Goal: Task Accomplishment & Management: Use online tool/utility

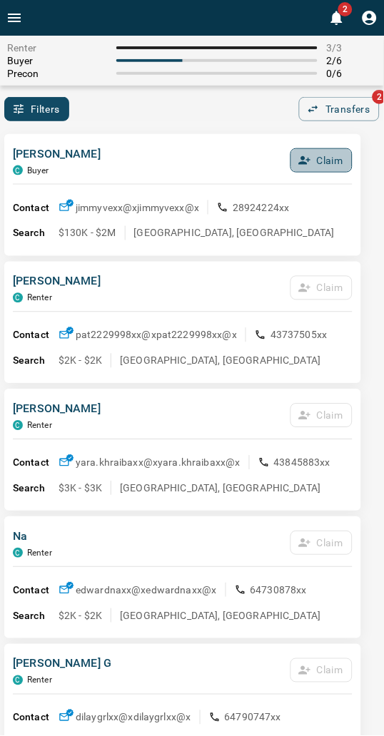
click at [311, 167] on button "Claim" at bounding box center [321, 160] width 62 height 24
click at [311, 167] on button "Confirm Claim" at bounding box center [301, 160] width 102 height 24
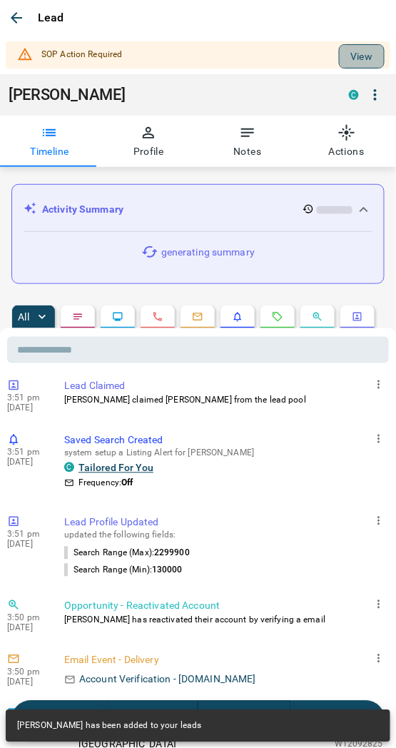
click at [339, 65] on button "View" at bounding box center [362, 56] width 46 height 24
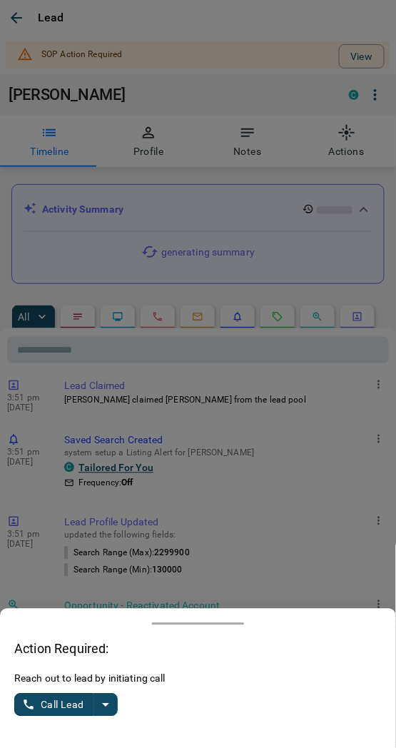
click at [111, 707] on icon "split button" at bounding box center [105, 704] width 17 height 17
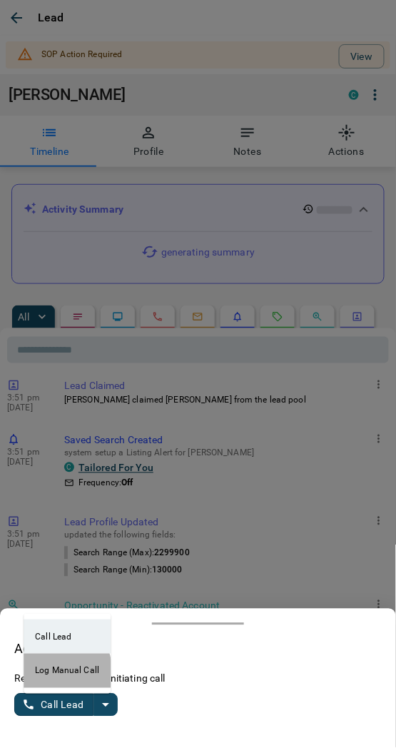
click at [39, 674] on li "Log Manual Call" at bounding box center [67, 671] width 87 height 34
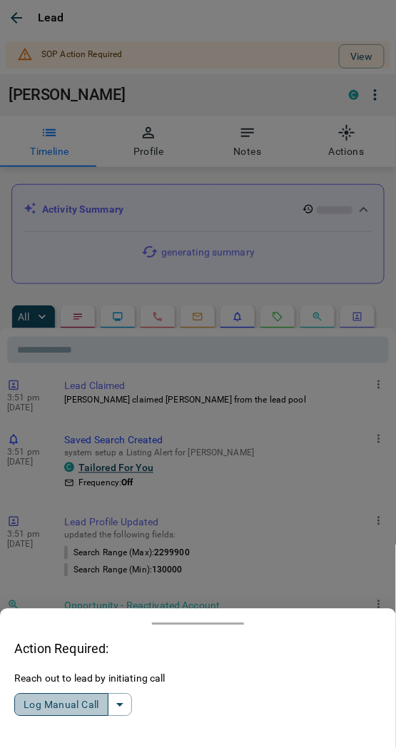
click at [38, 708] on button "Log Manual Call" at bounding box center [61, 705] width 94 height 23
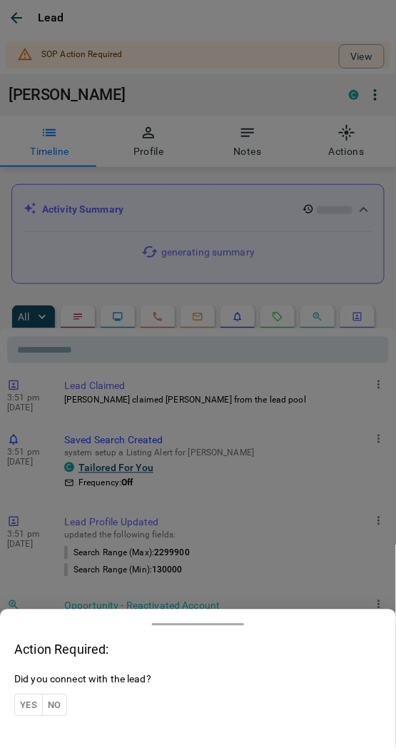
click at [31, 703] on button "Yes" at bounding box center [28, 705] width 29 height 22
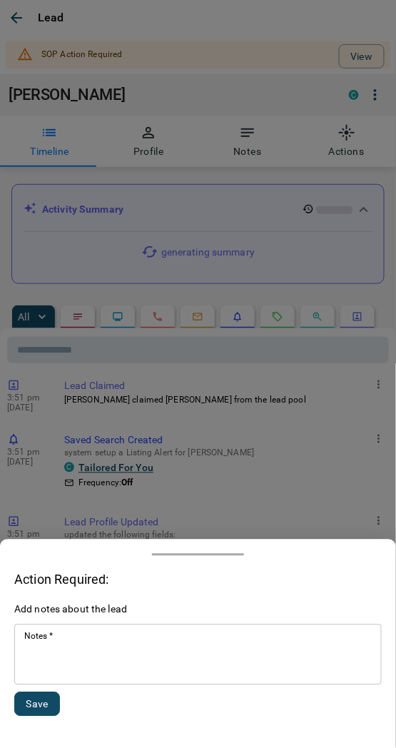
click at [89, 639] on textarea "Notes   *" at bounding box center [197, 655] width 347 height 49
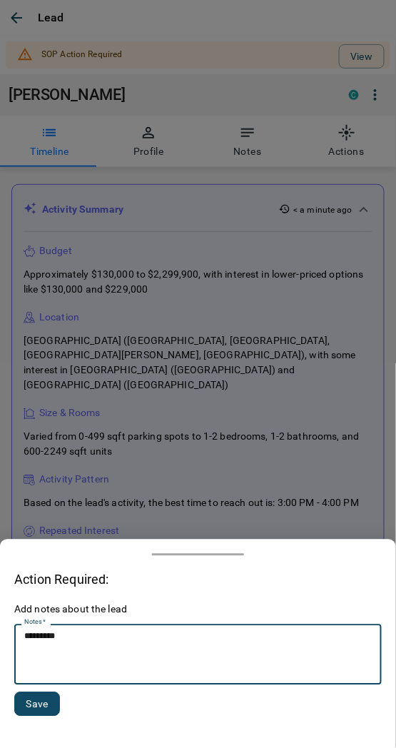
type textarea "*********"
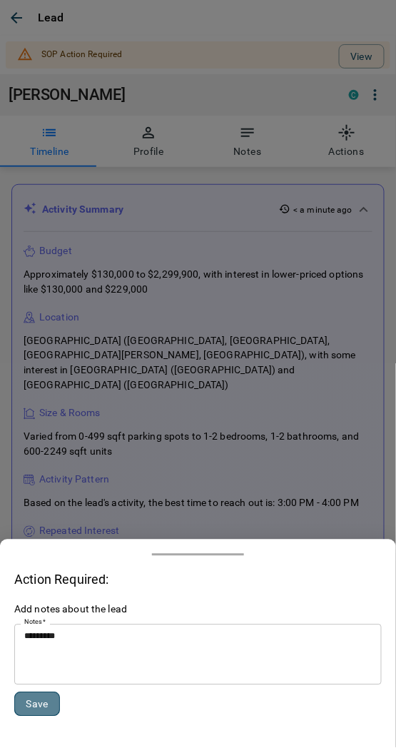
click at [32, 712] on button "Save" at bounding box center [37, 704] width 46 height 24
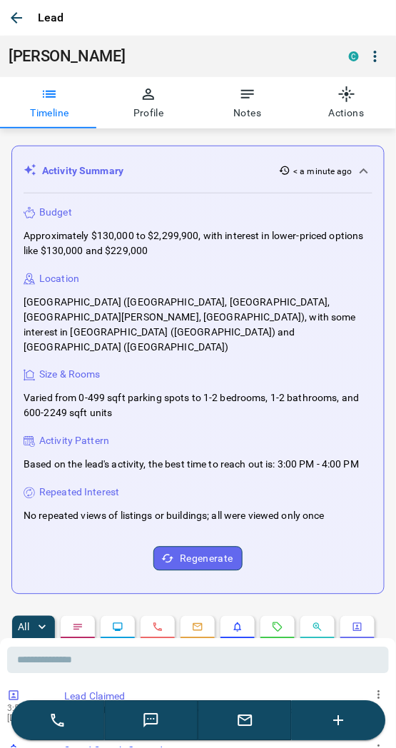
click at [10, 21] on icon "button" at bounding box center [16, 17] width 17 height 17
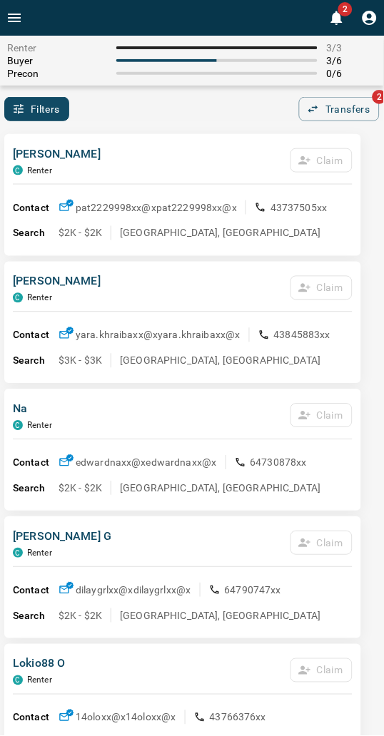
click at [140, 100] on div "Filters 0 Transfers 2" at bounding box center [192, 109] width 384 height 24
